Goal: Task Accomplishment & Management: Manage account settings

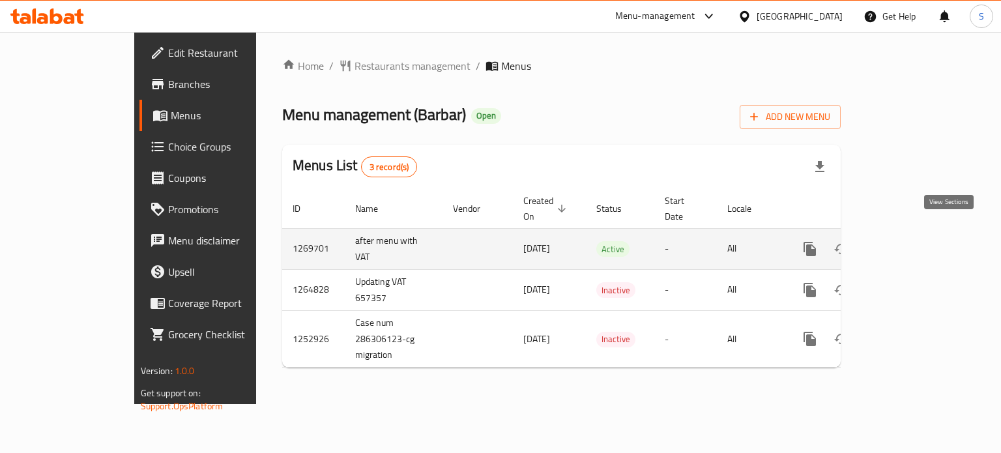
click at [912, 241] on icon "enhanced table" at bounding box center [904, 249] width 16 height 16
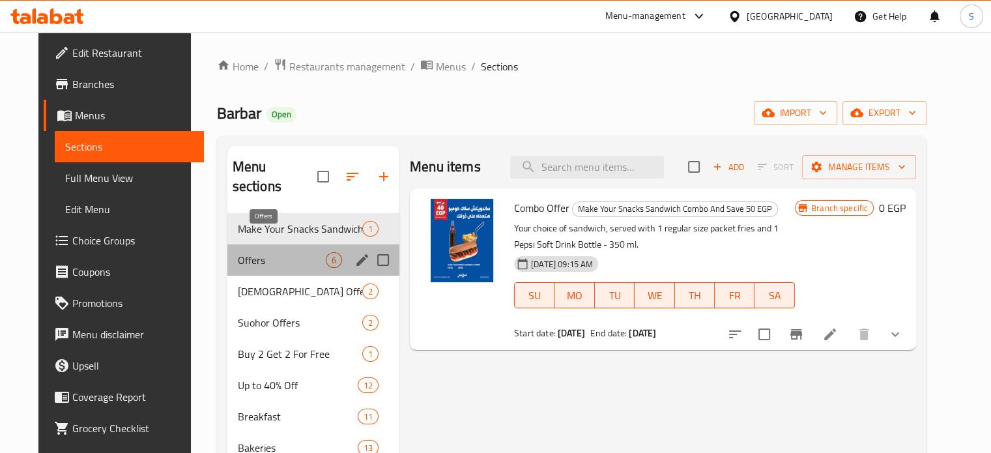
click at [253, 252] on span "Offers" at bounding box center [282, 260] width 88 height 16
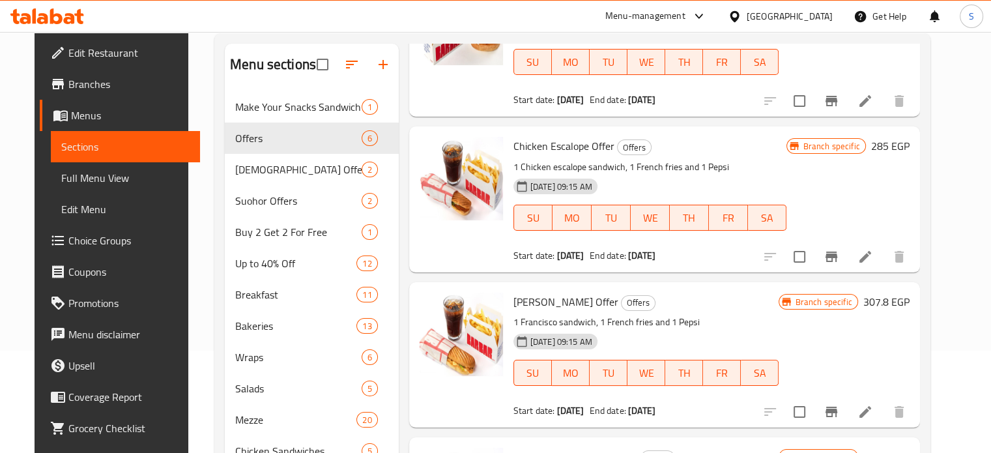
scroll to position [102, 0]
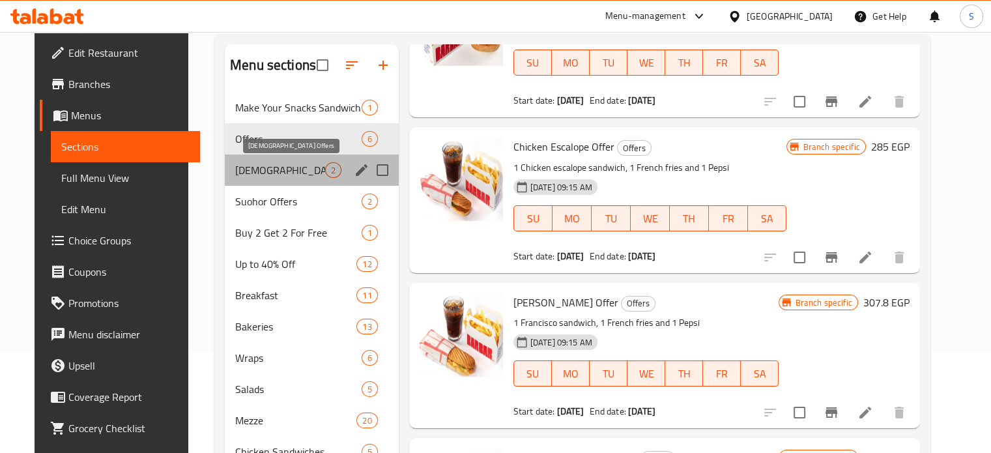
click at [261, 170] on span "[DEMOGRAPHIC_DATA] Offers" at bounding box center [280, 170] width 90 height 16
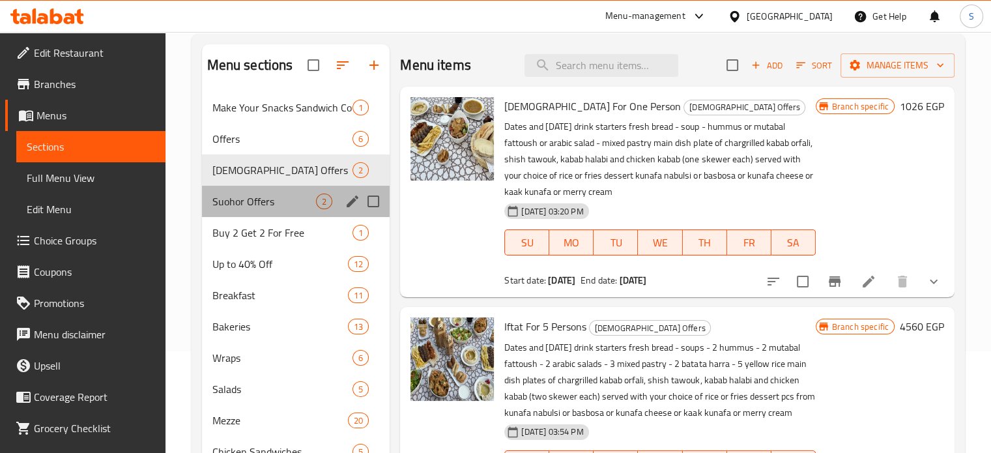
click at [250, 212] on div "Suohor Offers 2" at bounding box center [296, 201] width 188 height 31
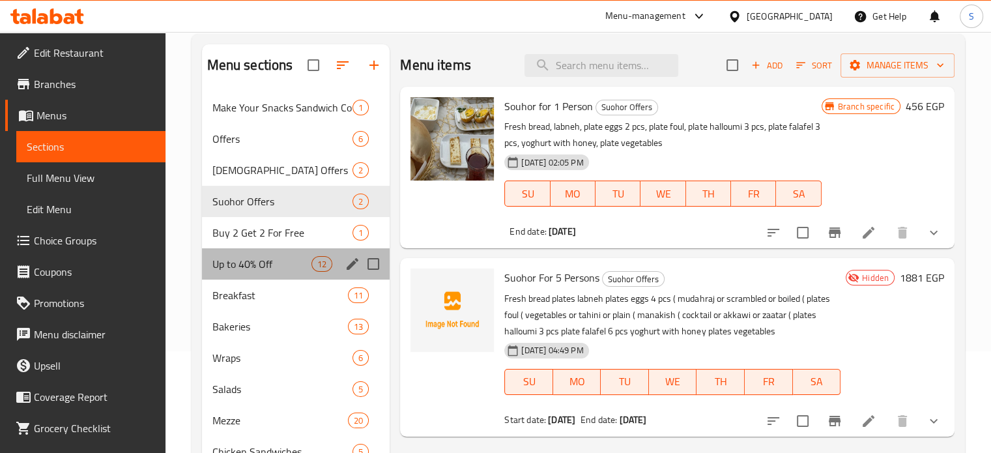
click at [240, 254] on div "Up to 40% Off 12" at bounding box center [296, 263] width 188 height 31
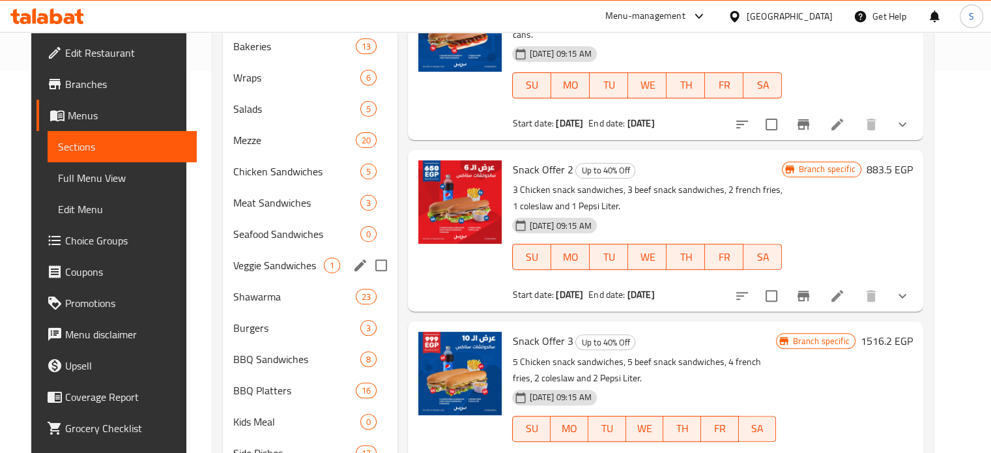
scroll to position [381, 0]
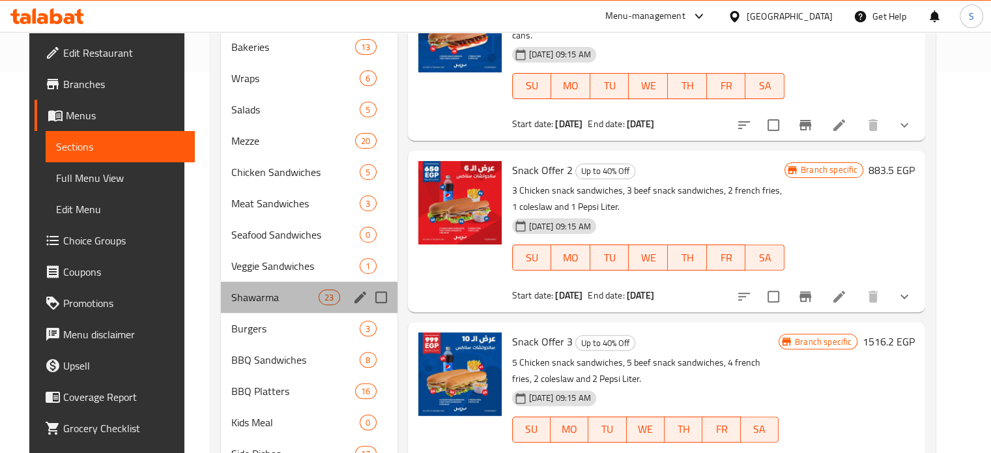
click at [287, 309] on div "Shawarma 23" at bounding box center [309, 297] width 176 height 31
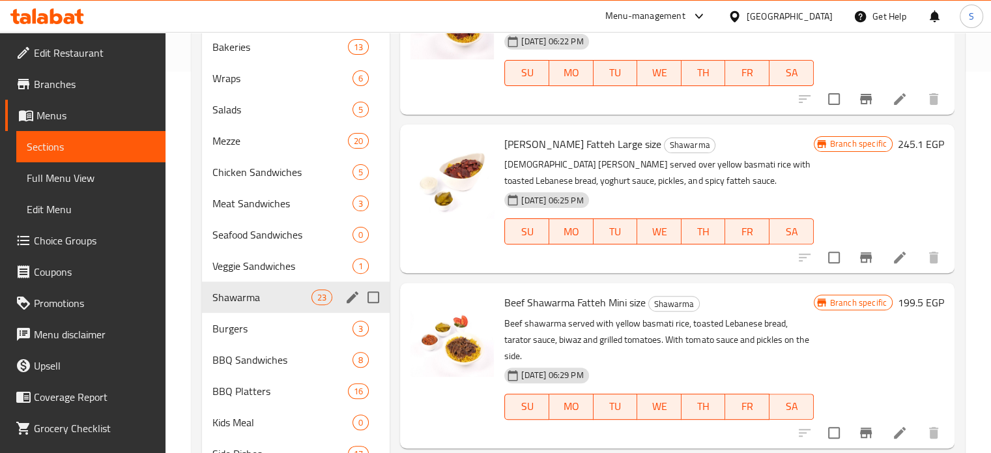
scroll to position [237, 0]
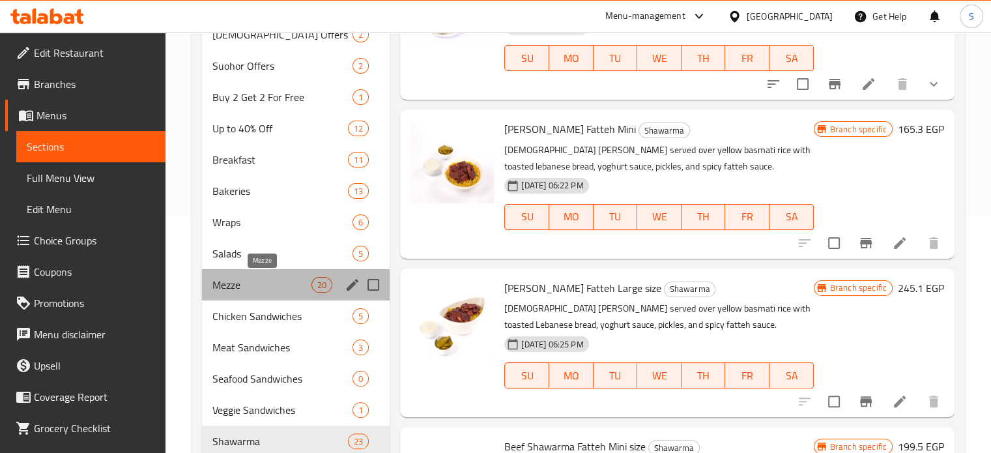
click at [267, 284] on span "Mezze" at bounding box center [262, 285] width 100 height 16
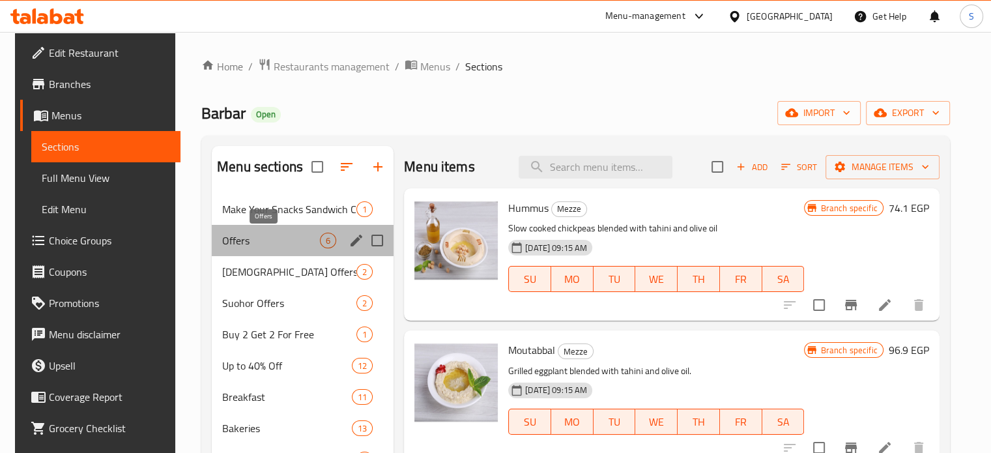
click at [275, 235] on span "Offers" at bounding box center [271, 241] width 98 height 16
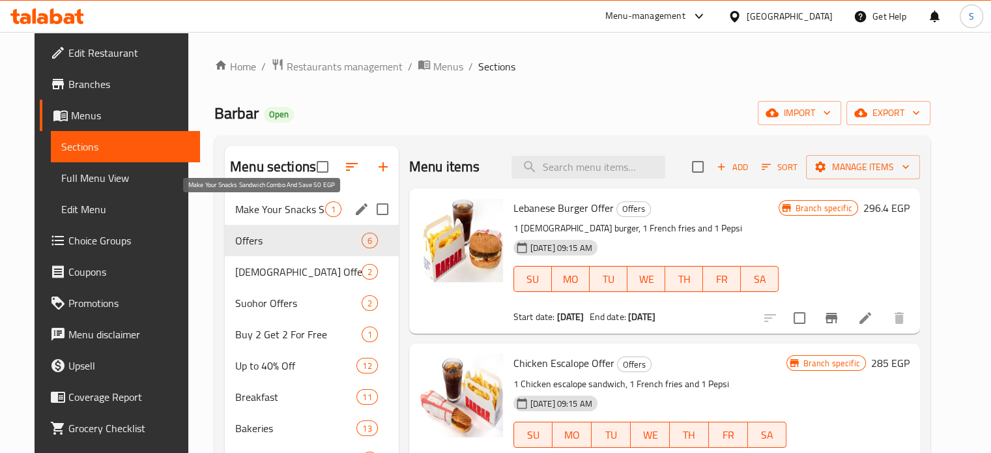
click at [283, 213] on span "Make Your Snacks Sandwich Combo And Save 50 EGP" at bounding box center [280, 209] width 90 height 16
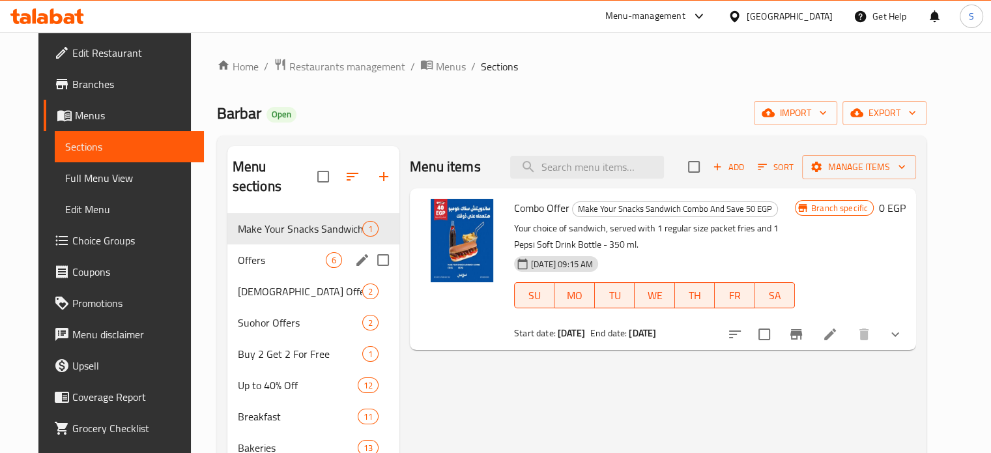
click at [275, 244] on div "Offers 6" at bounding box center [313, 259] width 172 height 31
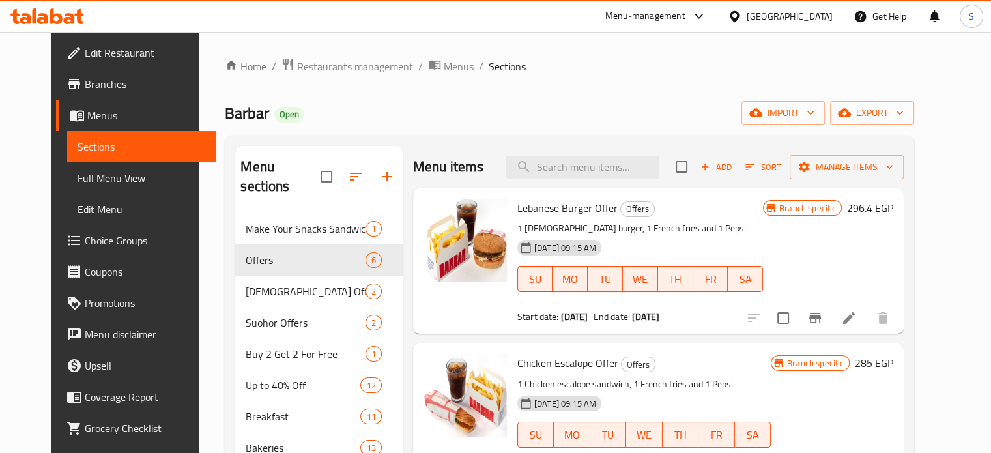
click at [235, 244] on div "Offers 6" at bounding box center [318, 259] width 167 height 31
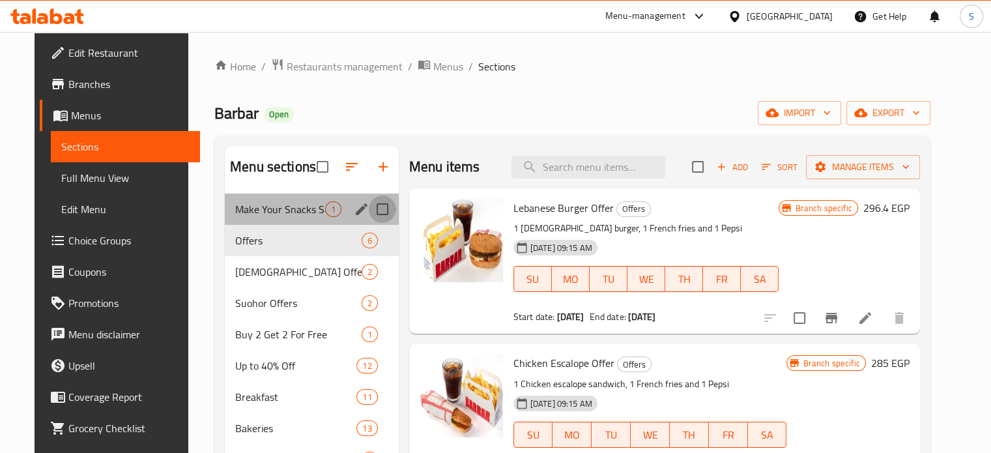
click at [382, 214] on input "Menu sections" at bounding box center [382, 209] width 27 height 27
checkbox input "true"
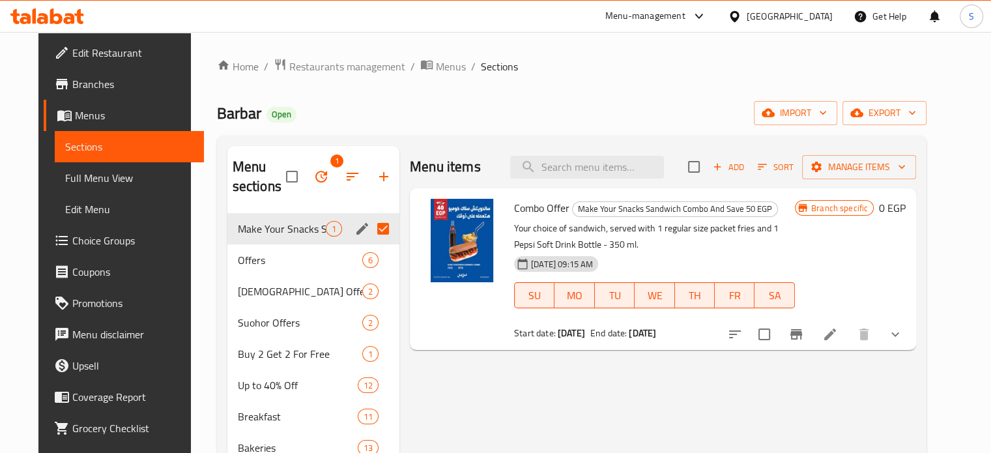
click at [418, 116] on div "Barbar Open import export" at bounding box center [572, 113] width 710 height 24
click at [371, 226] on input "Menu sections" at bounding box center [383, 228] width 27 height 27
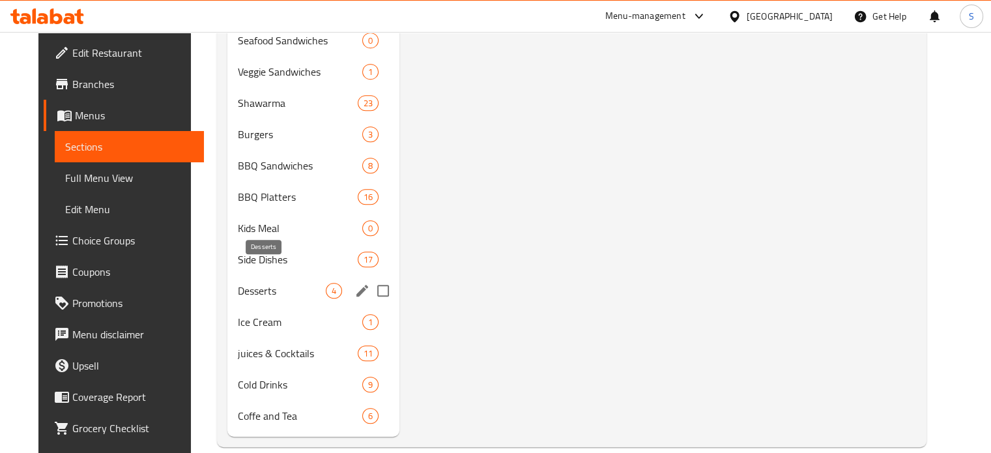
scroll to position [591, 0]
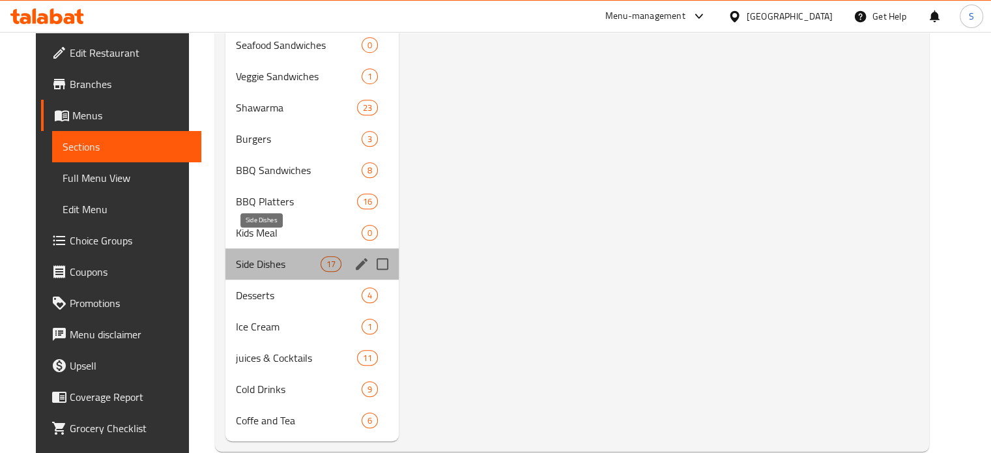
click at [250, 256] on span "Side Dishes" at bounding box center [278, 264] width 85 height 16
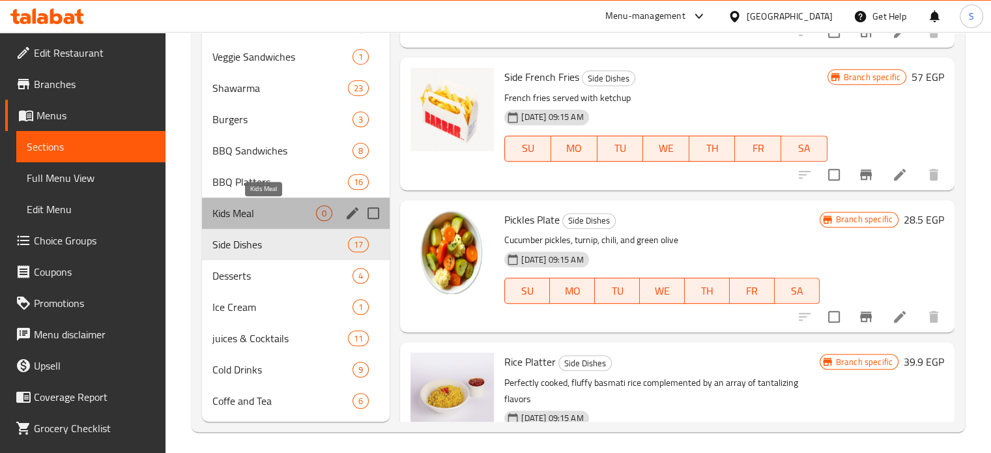
click at [253, 216] on span "Kids Meal" at bounding box center [264, 213] width 104 height 16
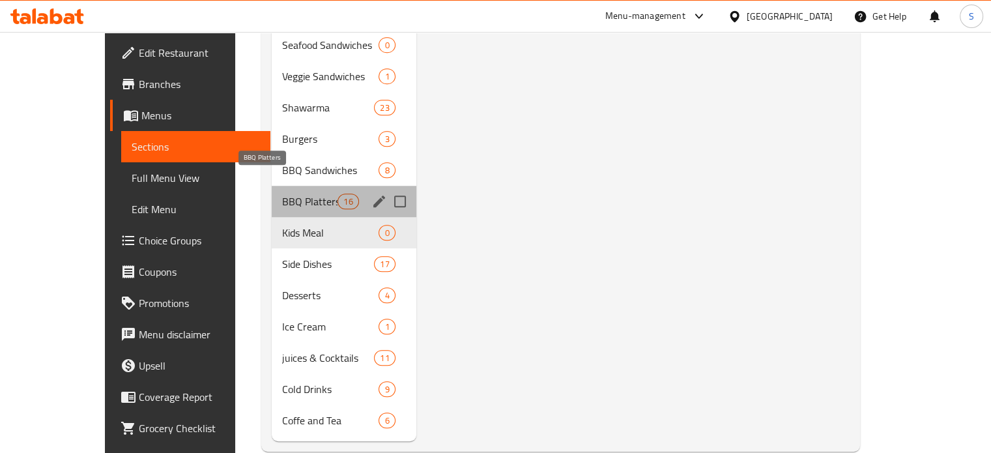
click at [282, 194] on span "BBQ Platters" at bounding box center [309, 202] width 55 height 16
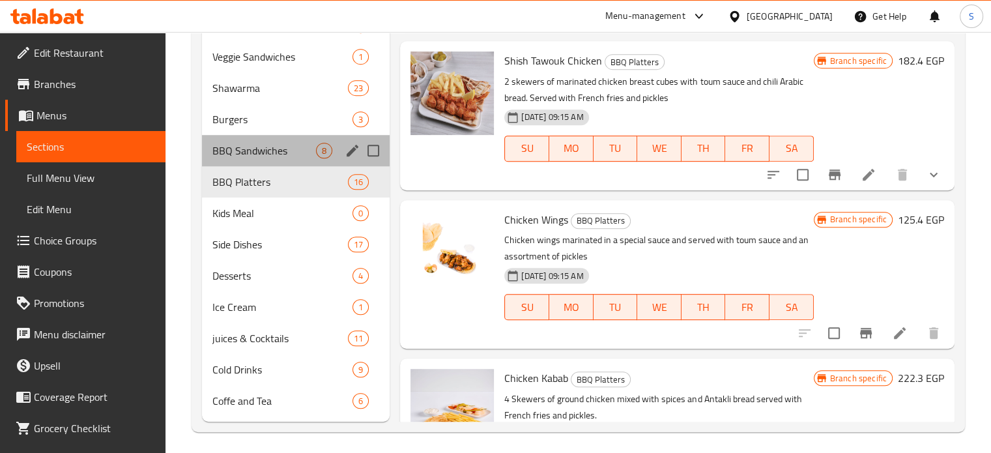
click at [261, 161] on div "BBQ Sandwiches 8" at bounding box center [296, 150] width 188 height 31
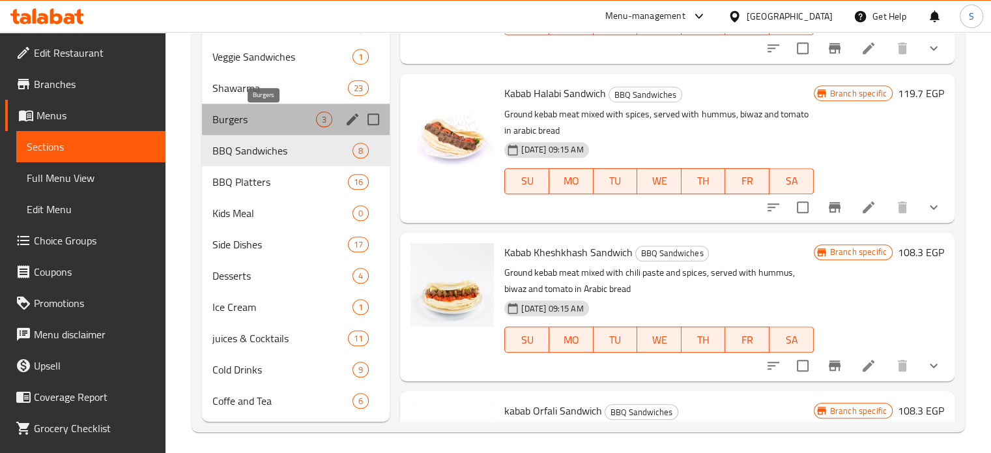
click at [261, 119] on span "Burgers" at bounding box center [264, 119] width 104 height 16
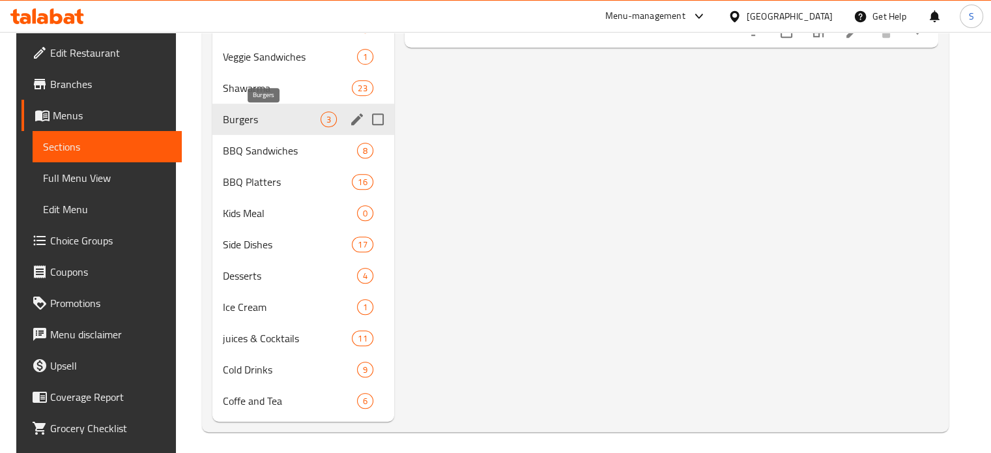
scroll to position [319, 0]
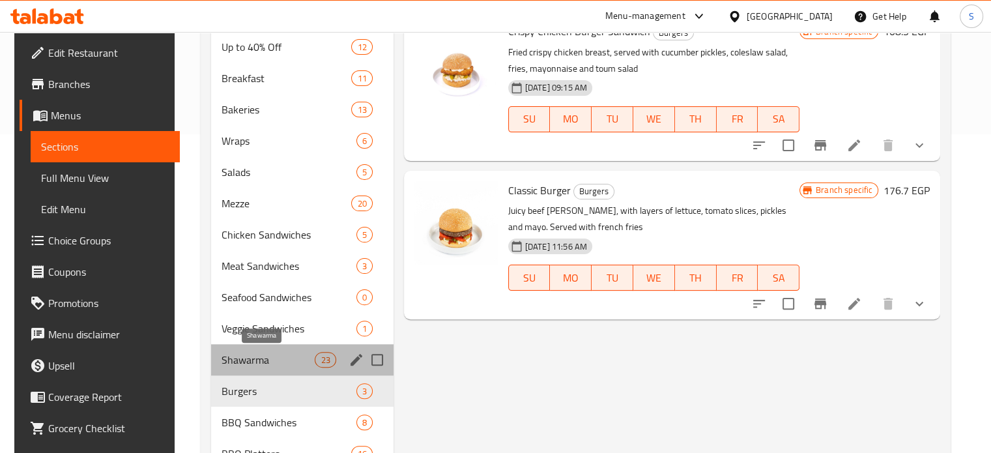
click at [239, 358] on span "Shawarma" at bounding box center [269, 360] width 94 height 16
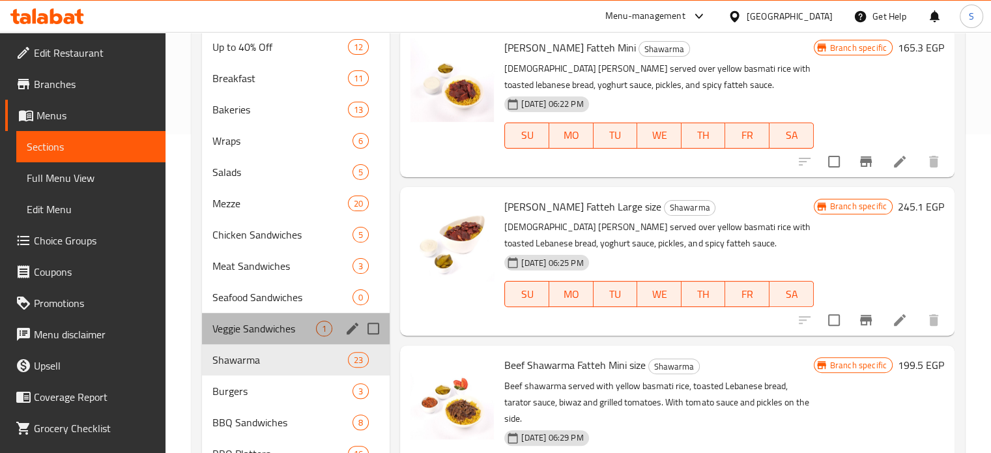
click at [242, 315] on div "Veggie Sandwiches 1" at bounding box center [296, 328] width 188 height 31
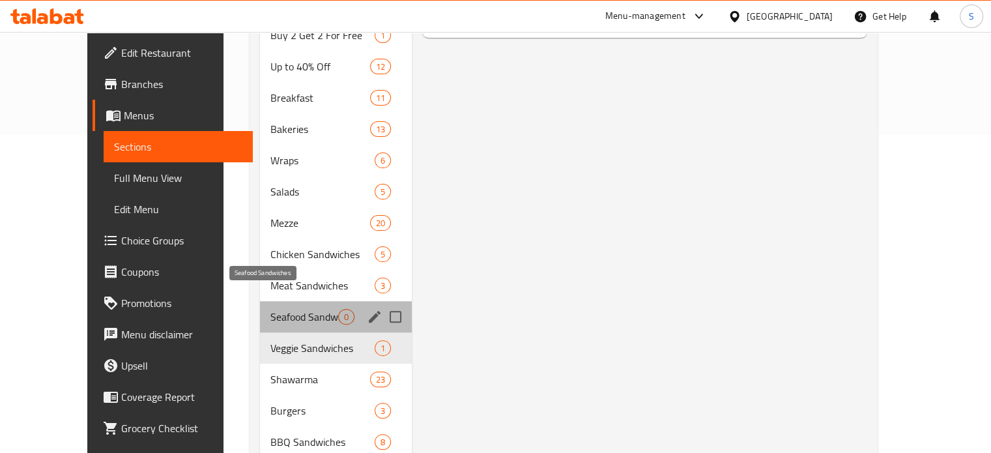
click at [271, 309] on span "Seafood Sandwiches" at bounding box center [305, 317] width 68 height 16
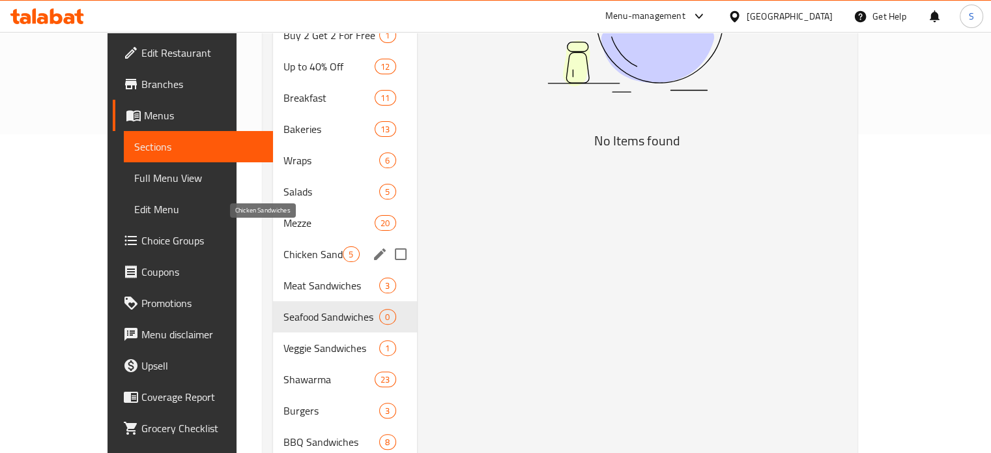
click at [284, 246] on span "Chicken Sandwiches" at bounding box center [313, 254] width 59 height 16
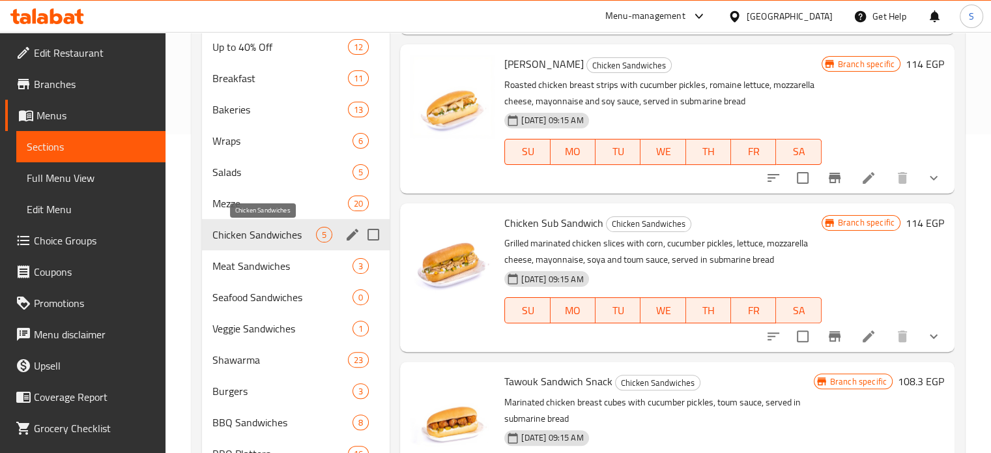
click at [202, 219] on div "Chicken Sandwiches 5" at bounding box center [296, 234] width 188 height 31
click at [281, 102] on span "Bakeries" at bounding box center [262, 110] width 100 height 16
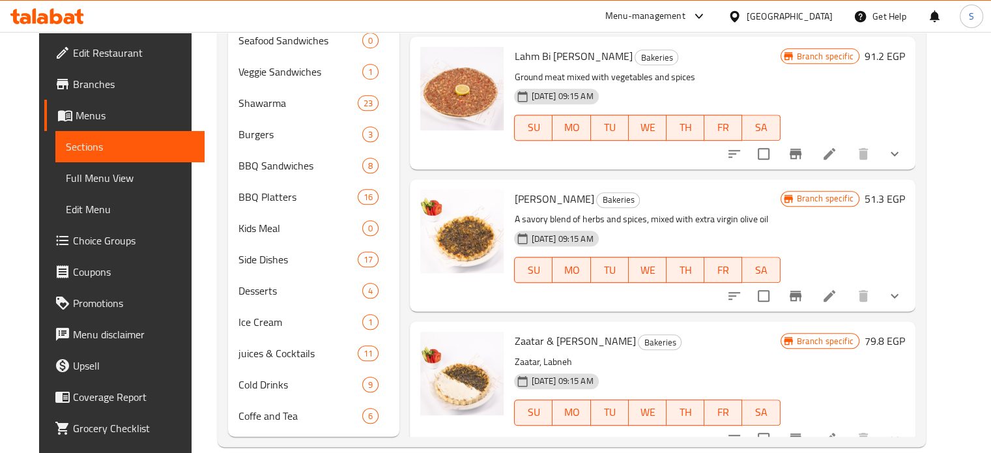
scroll to position [135, 0]
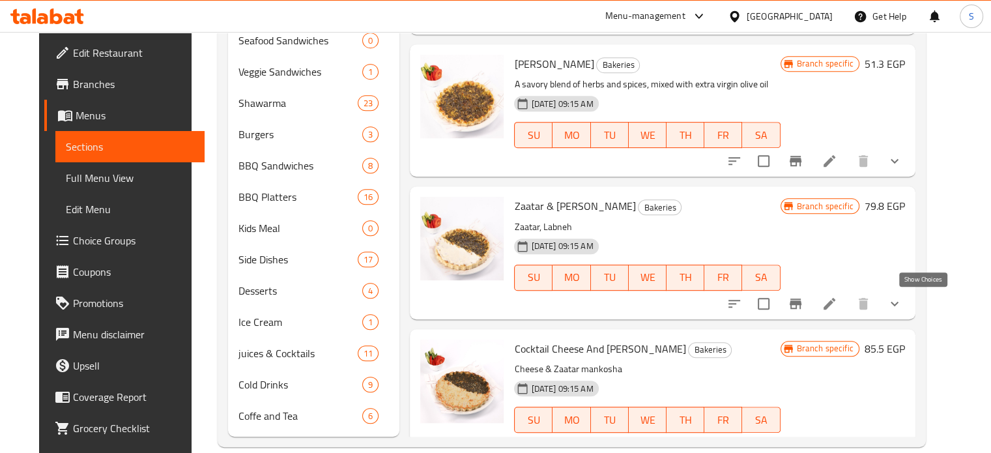
click at [903, 305] on icon "show more" at bounding box center [895, 304] width 16 height 16
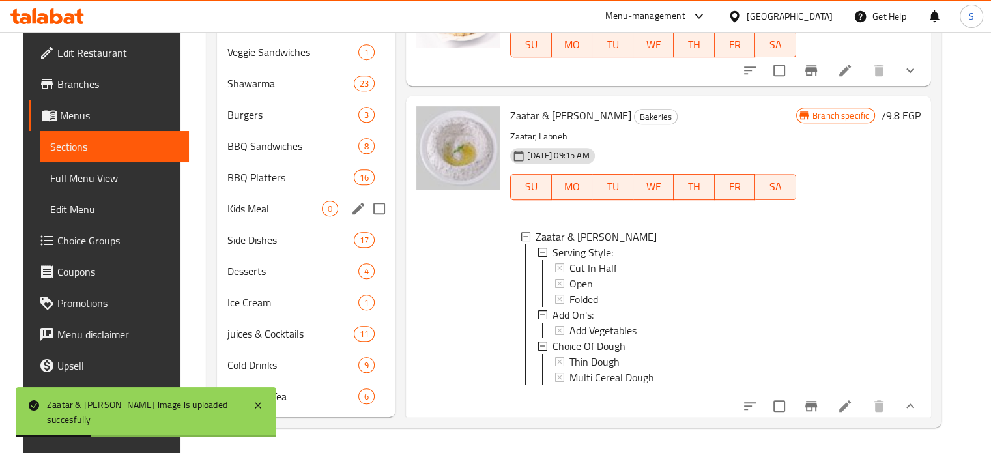
scroll to position [544, 0]
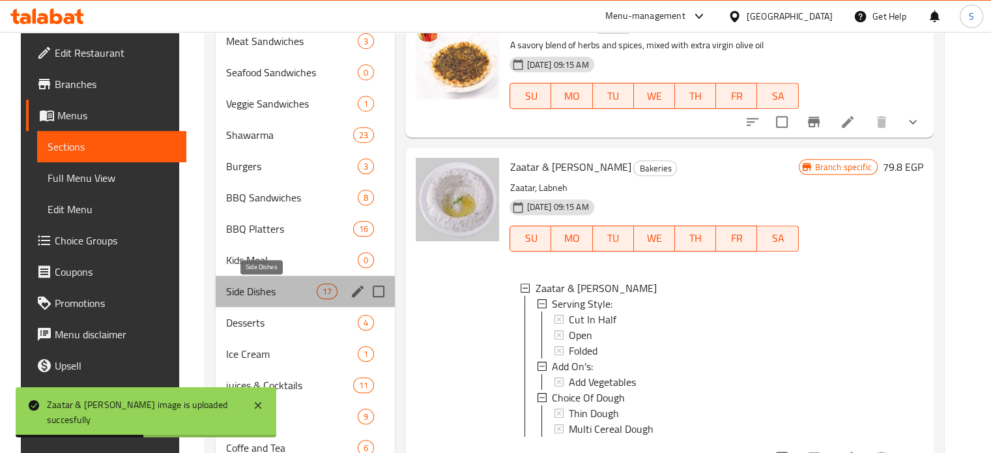
click at [272, 298] on span "Side Dishes" at bounding box center [271, 292] width 91 height 16
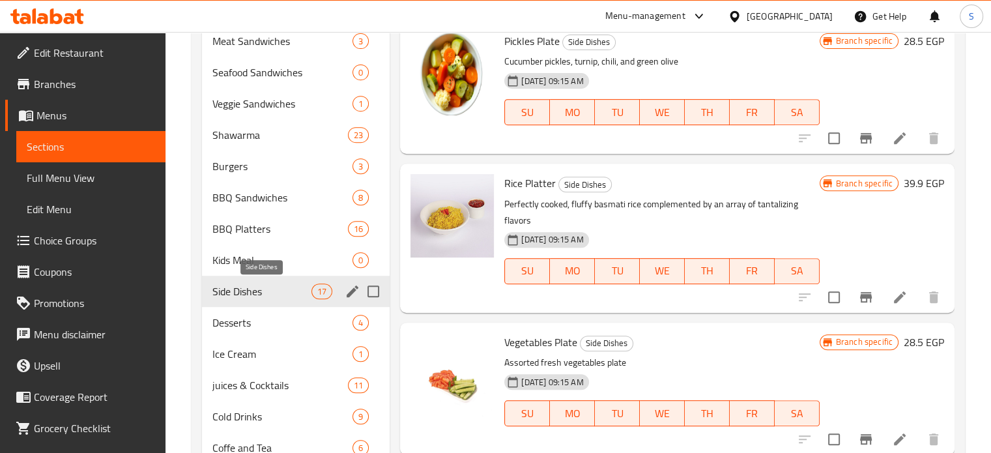
click at [272, 298] on span "Side Dishes" at bounding box center [262, 292] width 100 height 16
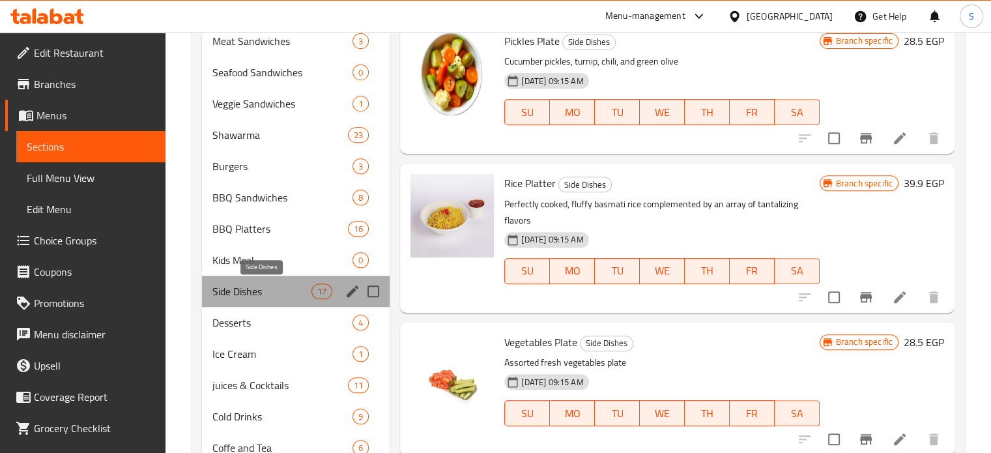
click at [272, 298] on span "Side Dishes" at bounding box center [262, 292] width 100 height 16
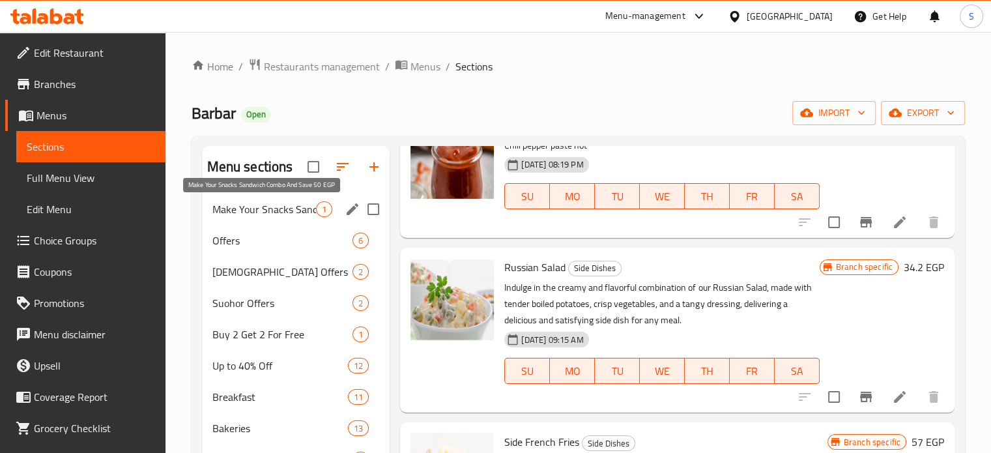
click at [259, 205] on span "Make Your Snacks Sandwich Combo And Save 50 EGP" at bounding box center [264, 209] width 104 height 16
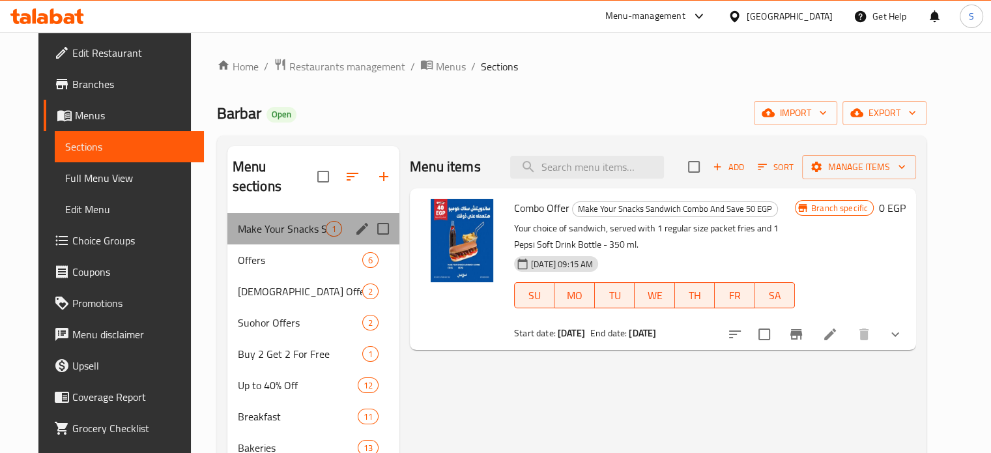
click at [259, 222] on div "Make Your Snacks Sandwich Combo And Save 50 EGP 1" at bounding box center [313, 228] width 172 height 31
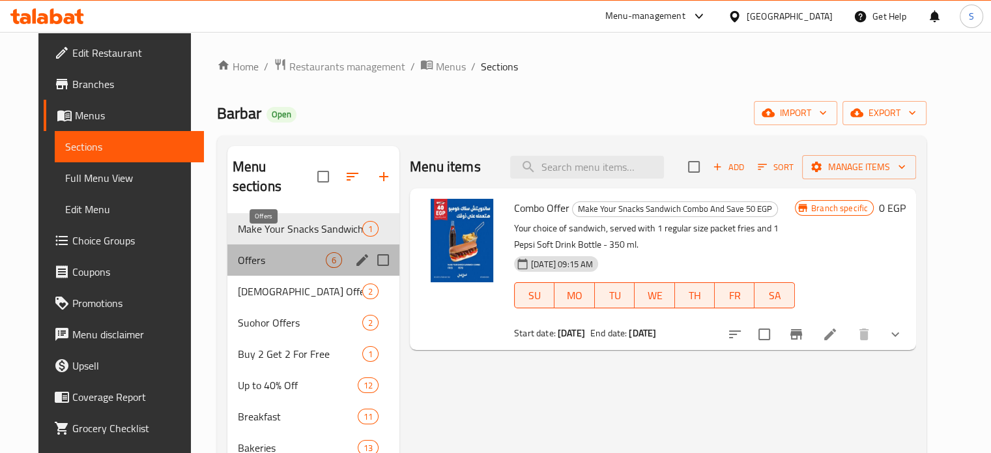
click at [248, 252] on span "Offers" at bounding box center [282, 260] width 88 height 16
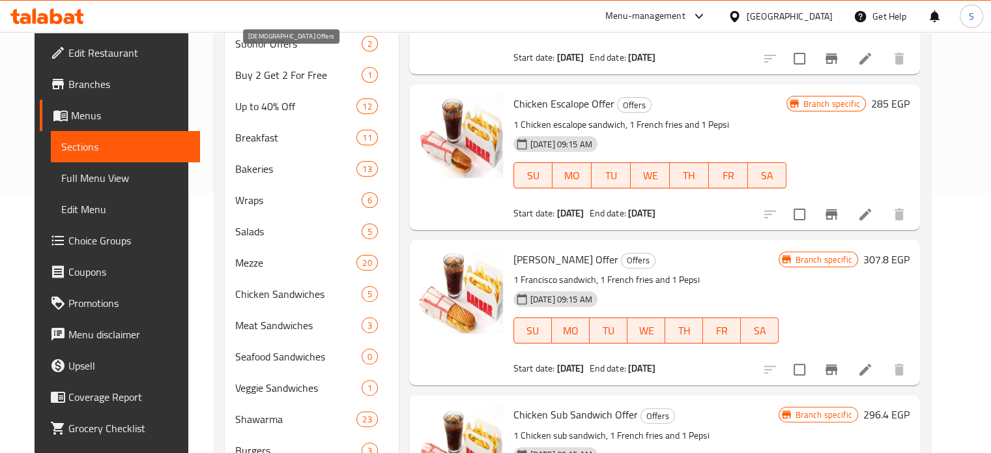
scroll to position [263, 0]
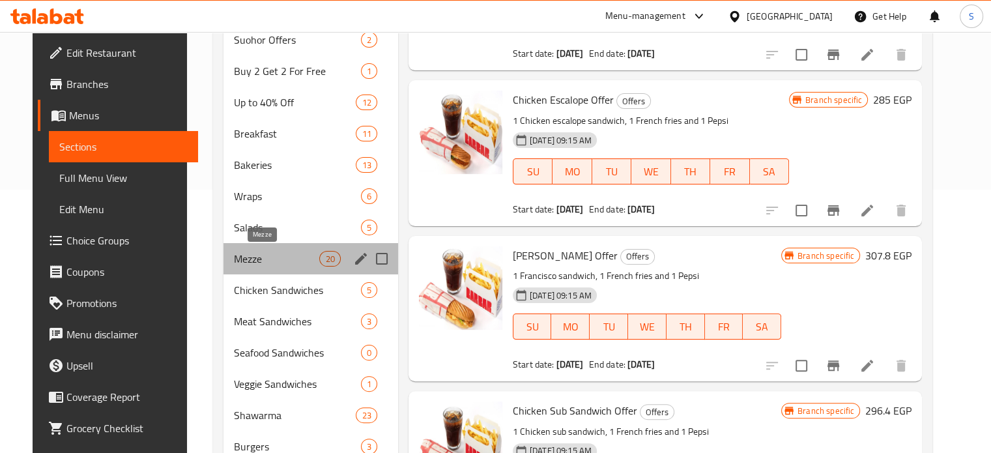
click at [272, 266] on span "Mezze" at bounding box center [277, 259] width 86 height 16
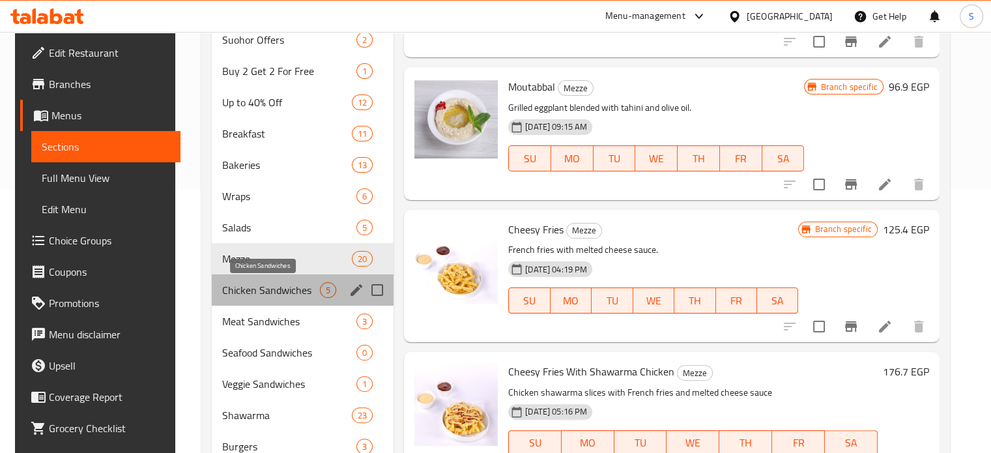
click at [266, 294] on span "Chicken Sandwiches" at bounding box center [271, 290] width 98 height 16
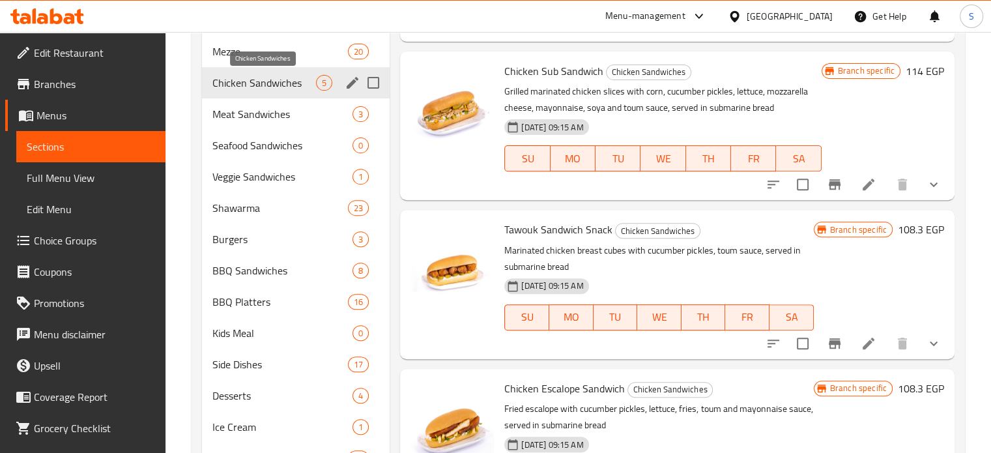
scroll to position [494, 0]
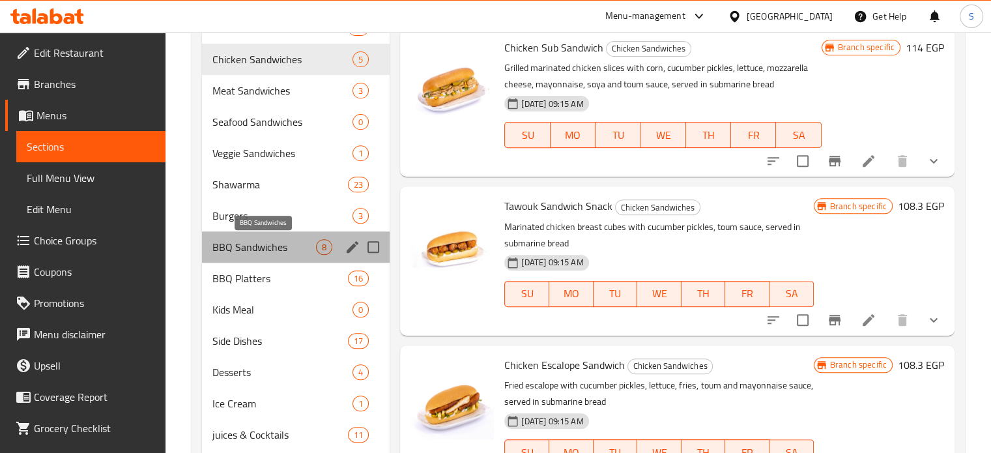
click at [276, 239] on span "BBQ Sandwiches" at bounding box center [264, 247] width 104 height 16
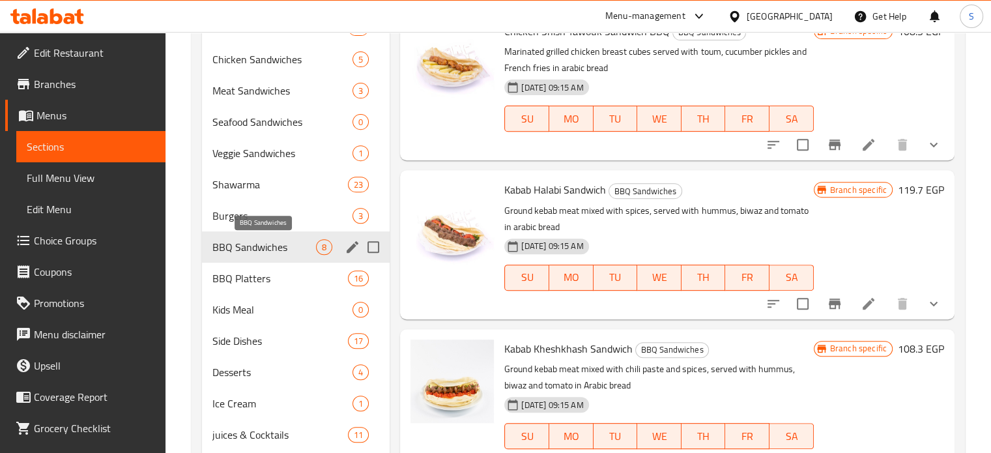
click at [282, 253] on span "BBQ Sandwiches" at bounding box center [264, 247] width 104 height 16
click at [298, 291] on div "BBQ Platters 16" at bounding box center [296, 278] width 188 height 31
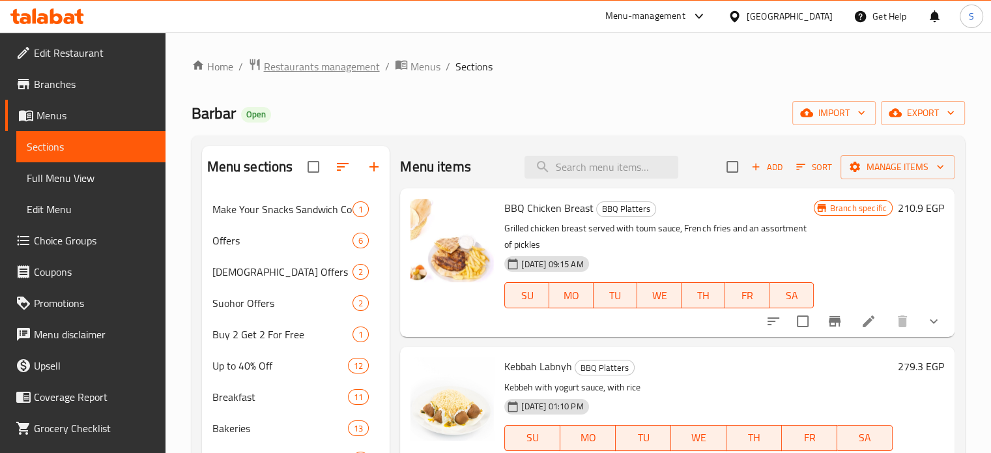
click at [323, 70] on span "Restaurants management" at bounding box center [322, 67] width 116 height 16
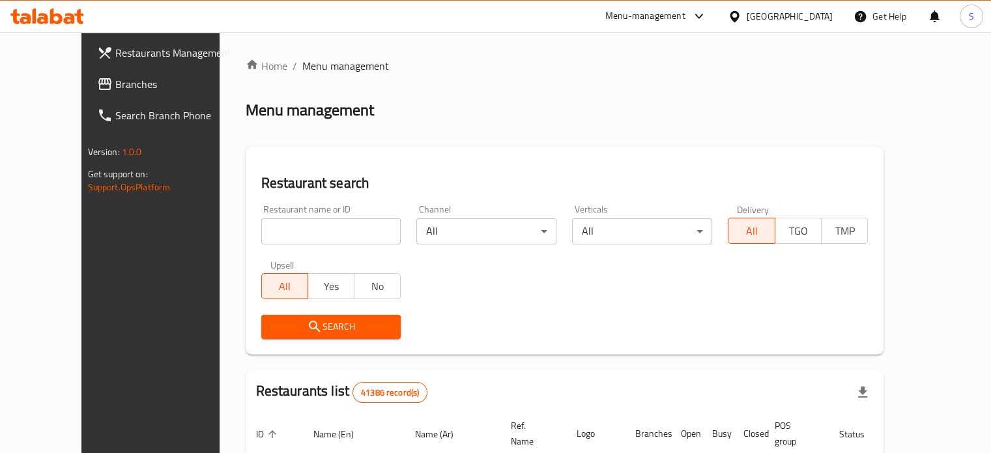
click at [339, 232] on input "search" at bounding box center [331, 231] width 140 height 26
type input "l"
click button "Search" at bounding box center [331, 327] width 140 height 24
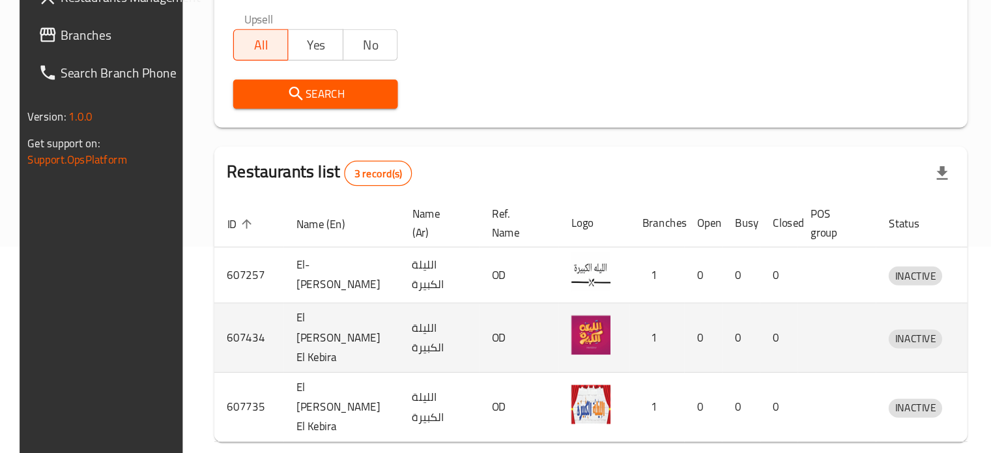
scroll to position [194, 0]
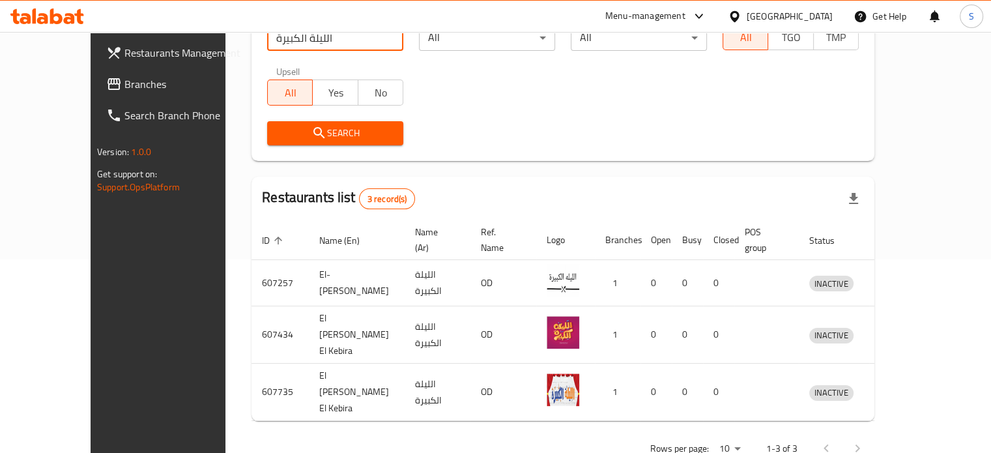
click at [313, 46] on input "الليلة الكبيرة" at bounding box center [335, 38] width 136 height 26
type input "[PERSON_NAME]"
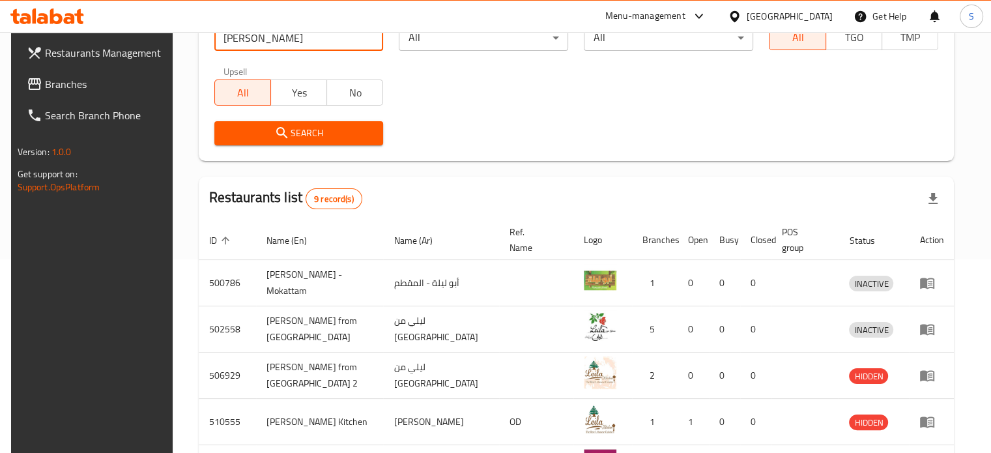
scroll to position [468, 0]
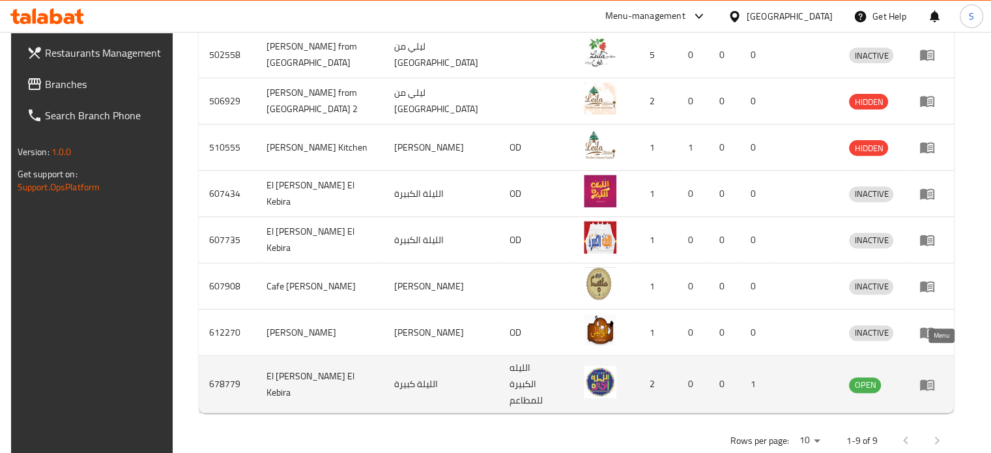
click at [935, 379] on icon "enhanced table" at bounding box center [927, 384] width 14 height 11
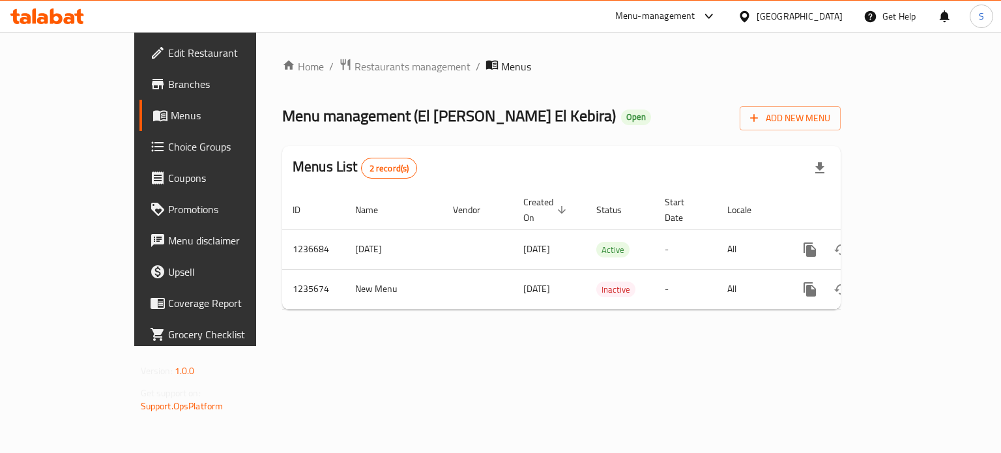
click at [168, 89] on span "Branches" at bounding box center [229, 84] width 123 height 16
